Goal: Find specific page/section: Find specific page/section

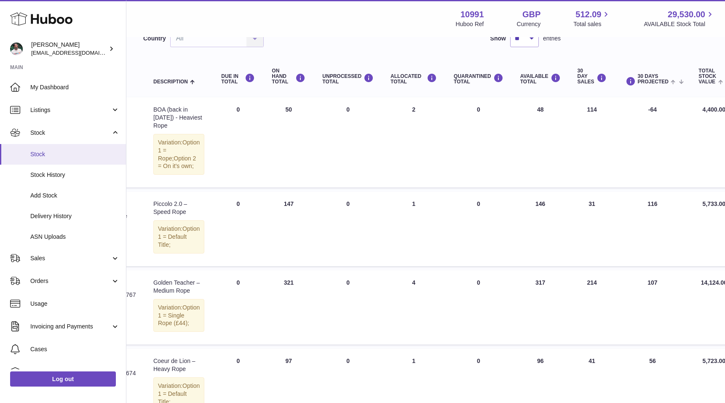
click at [53, 154] on span "Stock" at bounding box center [74, 154] width 89 height 8
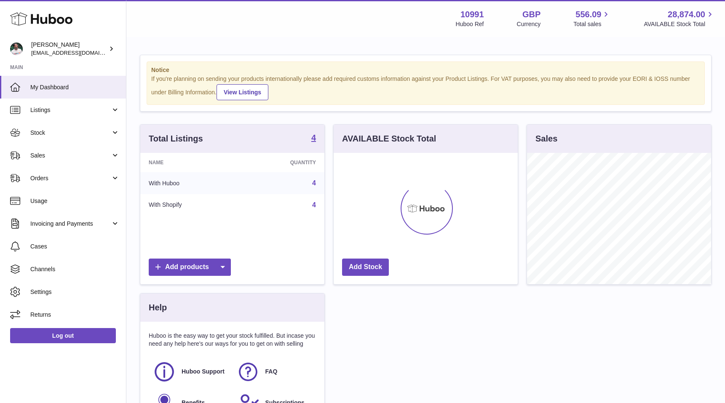
scroll to position [131, 184]
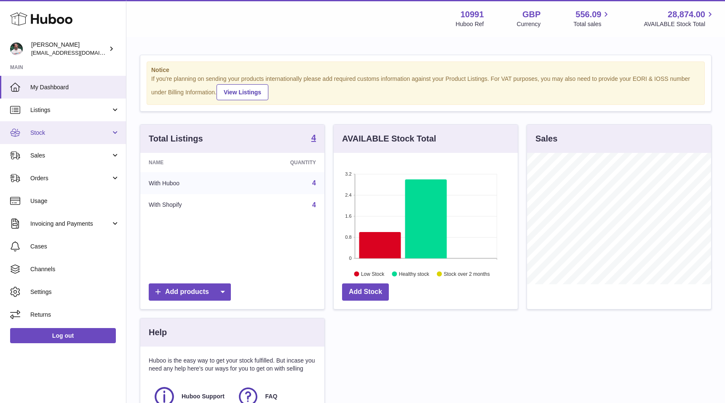
click at [85, 135] on span "Stock" at bounding box center [70, 133] width 80 height 8
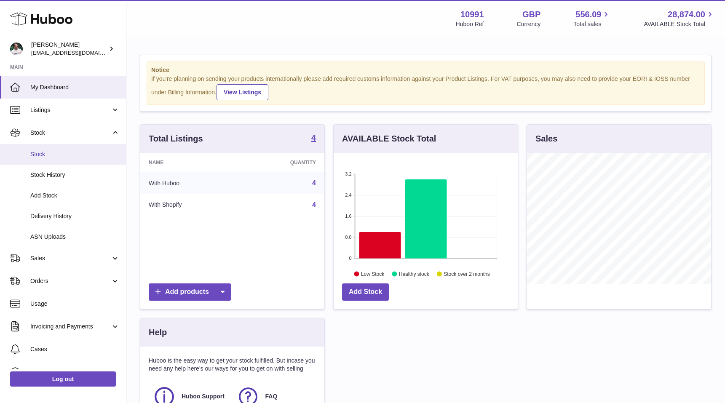
click at [73, 158] on link "Stock" at bounding box center [63, 154] width 126 height 21
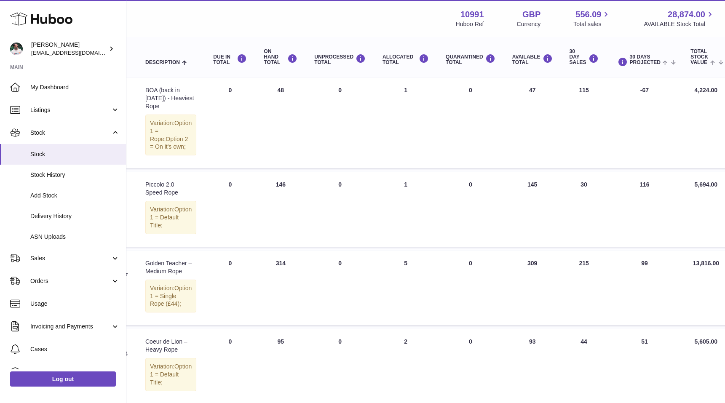
scroll to position [92, 159]
